Goal: Information Seeking & Learning: Learn about a topic

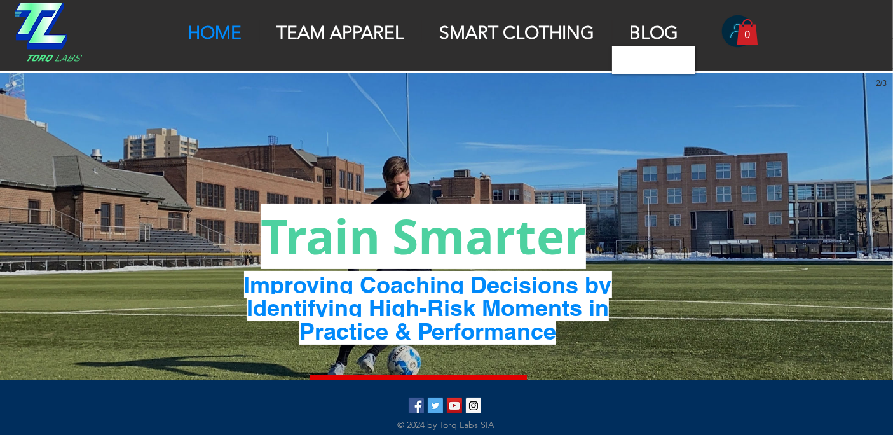
click at [682, 135] on img "Torq Smart Clothinig | All Weather" at bounding box center [446, 274] width 893 height 402
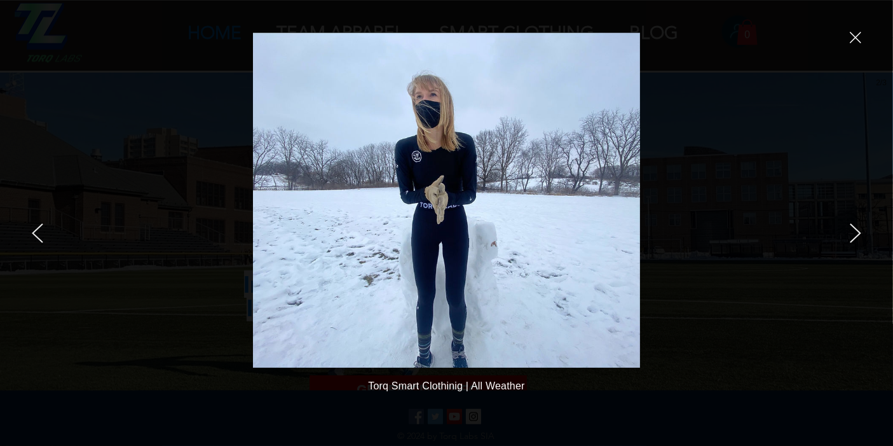
click at [804, 36] on icon "close" at bounding box center [855, 37] width 11 height 11
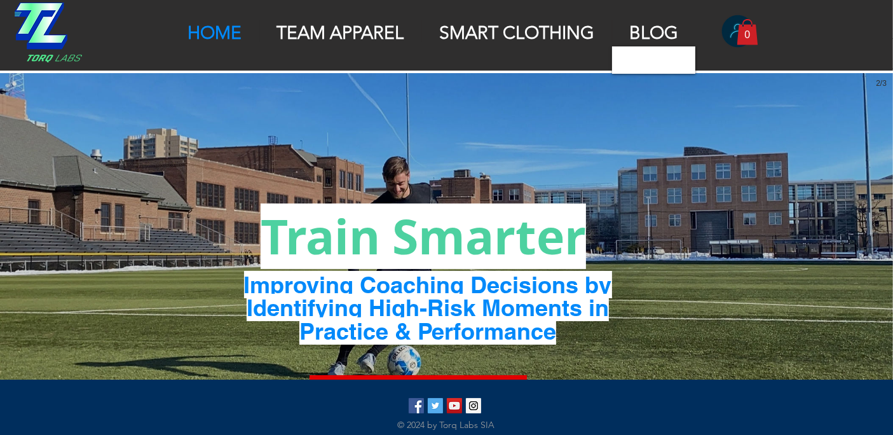
click at [643, 33] on p "BLOG" at bounding box center [654, 33] width 62 height 22
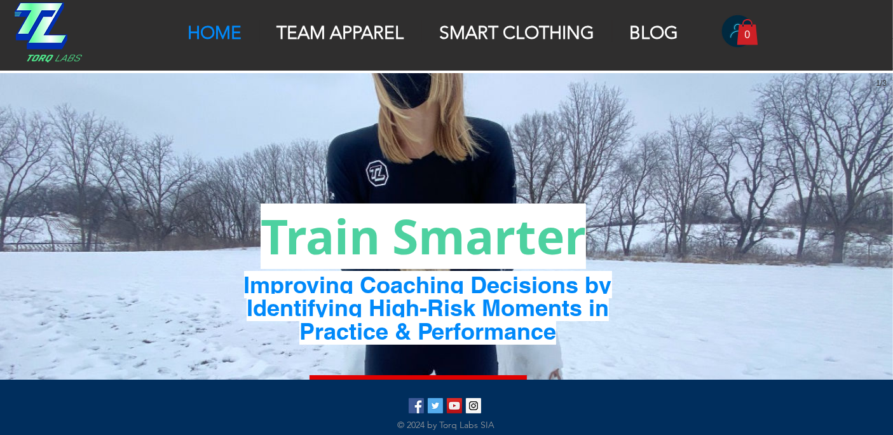
click at [332, 35] on p "TEAM APPAREL" at bounding box center [341, 33] width 140 height 22
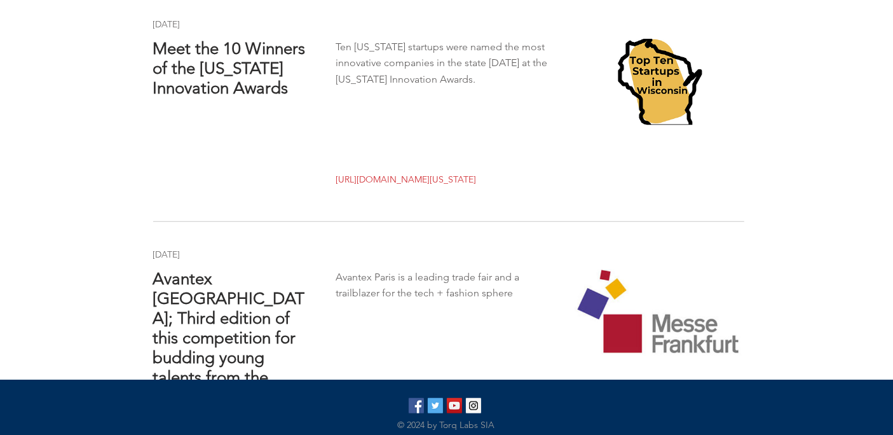
scroll to position [895, 0]
click at [411, 149] on div "main content" at bounding box center [446, 115] width 623 height 230
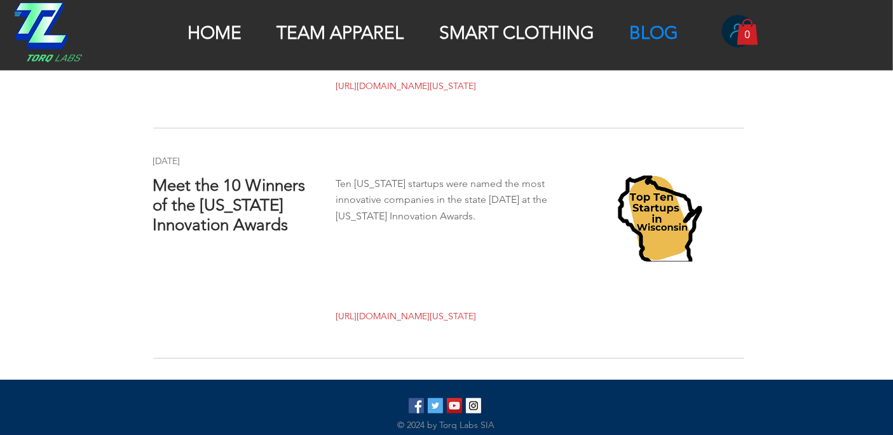
scroll to position [758, 0]
click at [258, 193] on span "Meet the 10 Winners of the Wisconsin Innovation Awards" at bounding box center [229, 205] width 153 height 59
click at [410, 202] on span "Ten Wisconsin startups were named the most innovative companies in the state on…" at bounding box center [442, 200] width 212 height 45
click at [626, 206] on img "main content" at bounding box center [659, 219] width 169 height 86
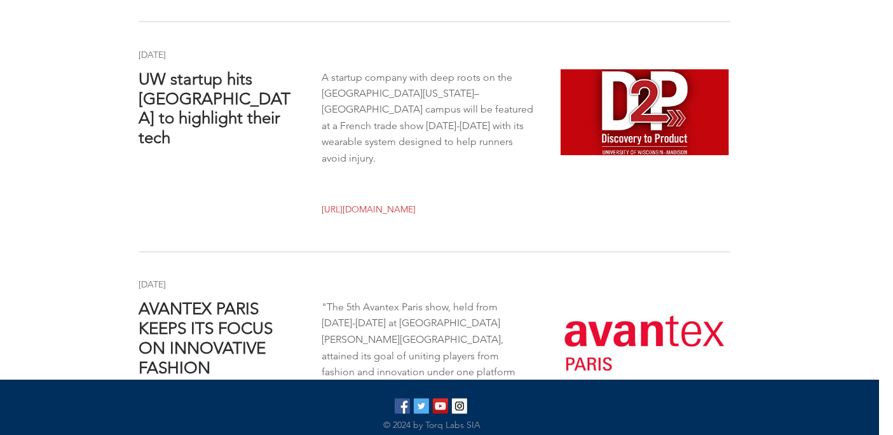
scroll to position [2447, 14]
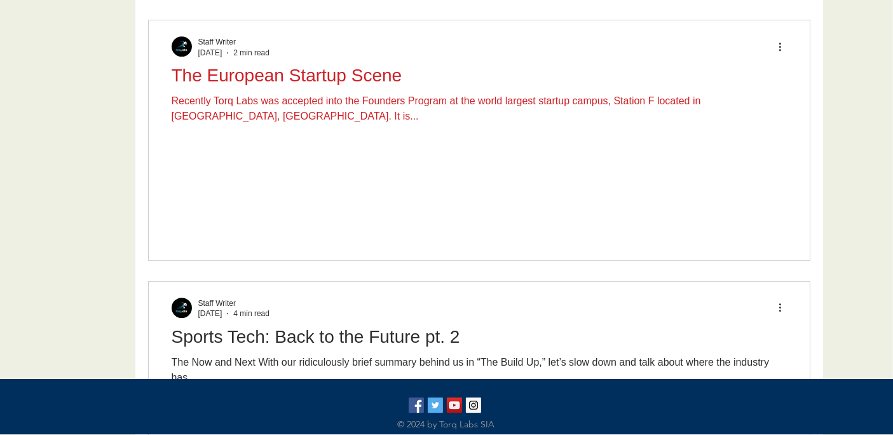
scroll to position [3782, 0]
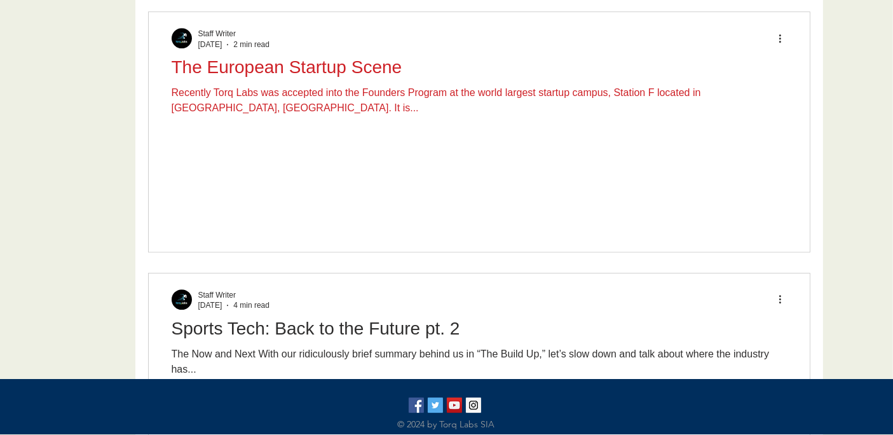
click at [377, 95] on div "Recently Torq Labs was accepted into the Founders Program at the world largest …" at bounding box center [480, 100] width 616 height 31
click at [354, 71] on h2 "The European Startup Scene" at bounding box center [480, 67] width 616 height 20
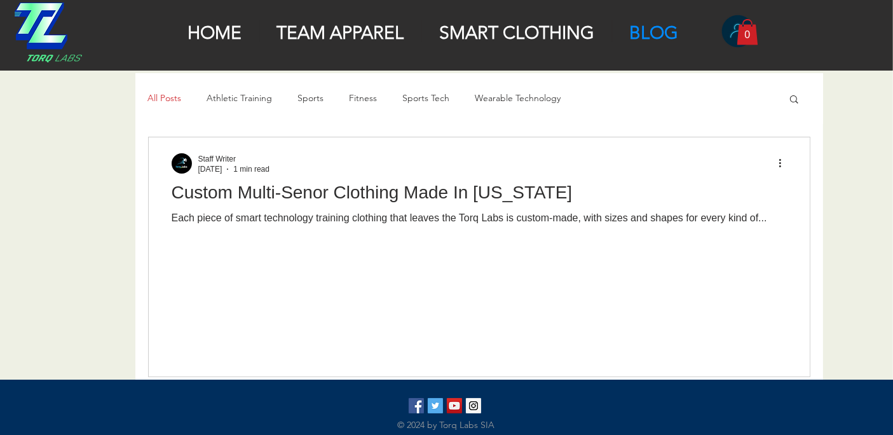
scroll to position [3782, 0]
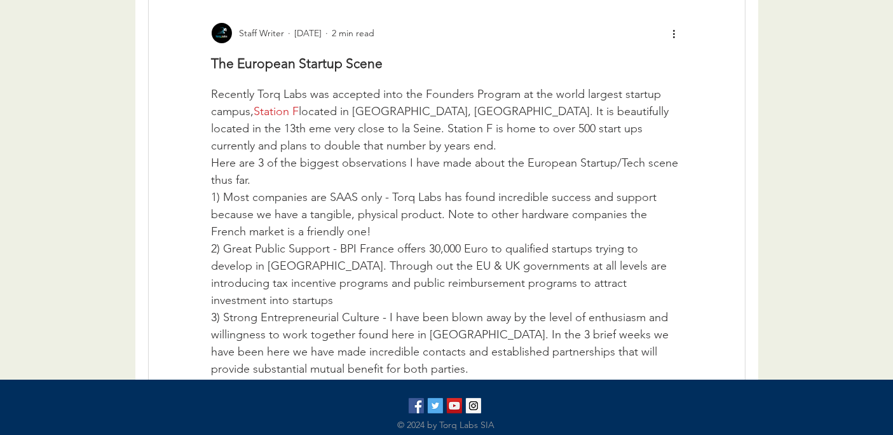
scroll to position [151, 0]
click at [274, 116] on span "Station F" at bounding box center [276, 109] width 45 height 14
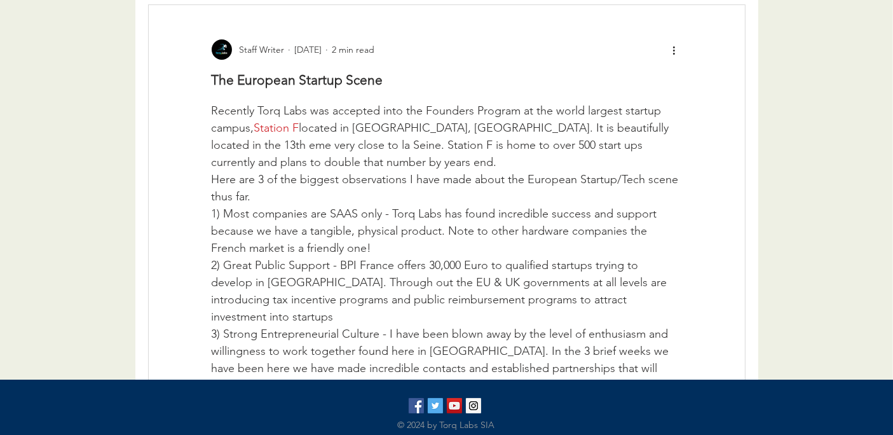
scroll to position [134, 0]
click at [411, 204] on span "Here are 3 of the biggest observations I have made about the European Startup/T…" at bounding box center [447, 187] width 471 height 34
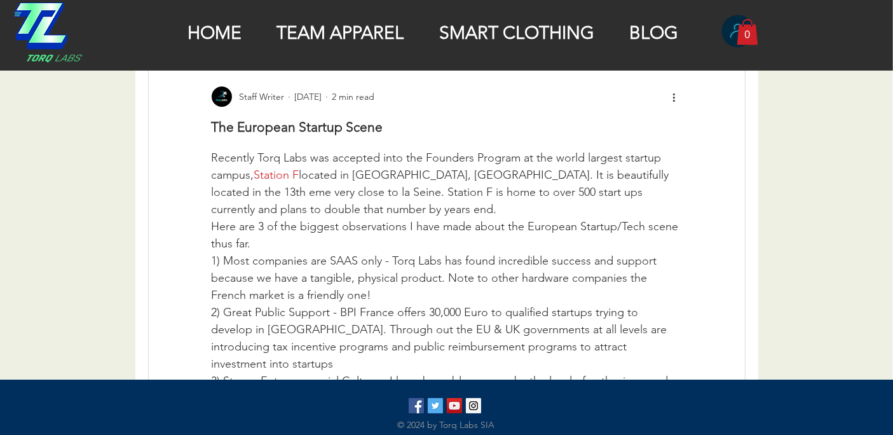
scroll to position [86, 0]
drag, startPoint x: 423, startPoint y: 175, endPoint x: 516, endPoint y: 177, distance: 92.9
click at [516, 177] on span "Recently Torq Labs was accepted into the Founders Program at the world largest …" at bounding box center [438, 165] width 453 height 31
copy span "Founders Program"
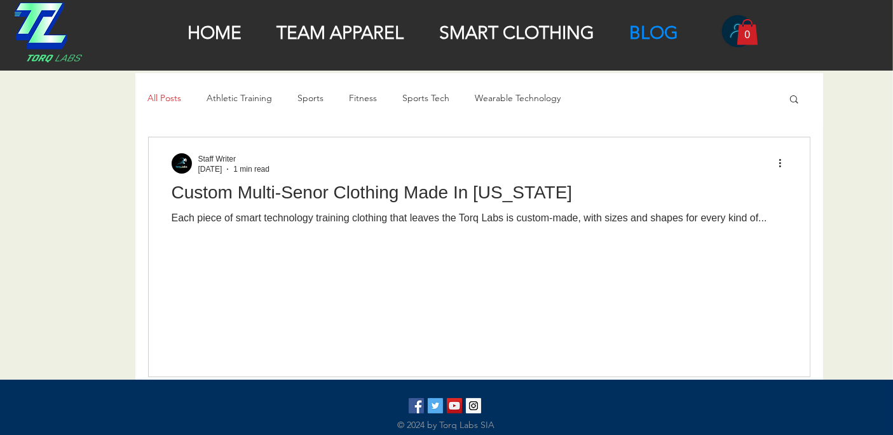
scroll to position [543, 0]
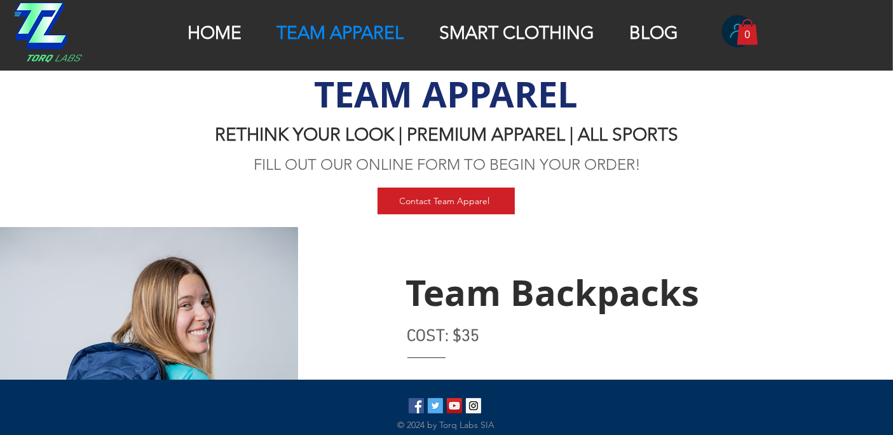
click at [216, 30] on p "HOME" at bounding box center [214, 33] width 67 height 22
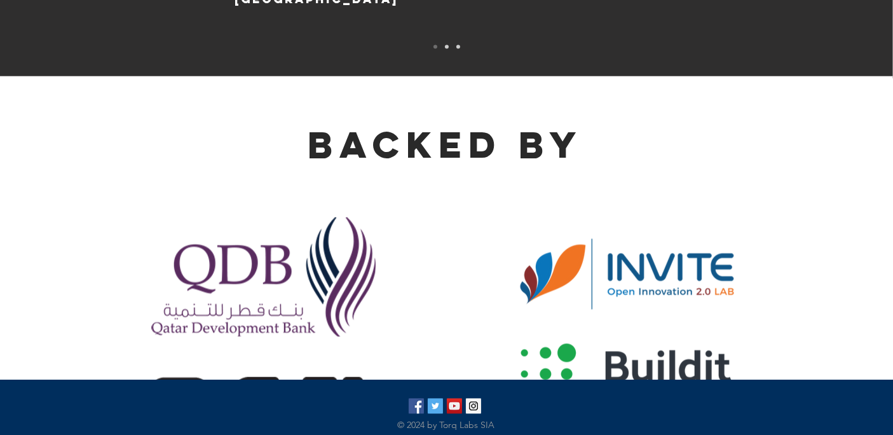
scroll to position [2833, 0]
